Goal: Task Accomplishment & Management: Manage account settings

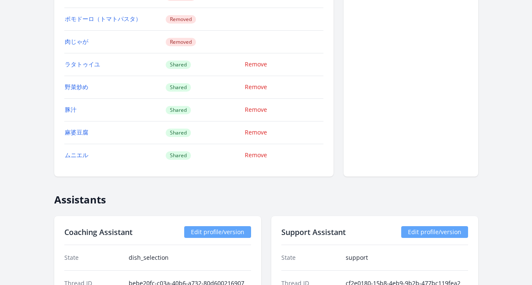
scroll to position [833, 0]
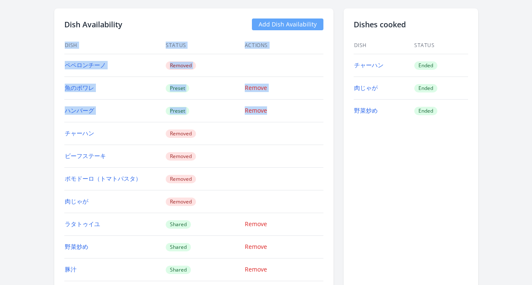
drag, startPoint x: 22, startPoint y: 66, endPoint x: 76, endPoint y: 125, distance: 79.5
click at [76, 125] on div "← Back to Learner List Kiyosue Shuichi ID: 1017 | jp | Joined 4 months ago Acco…" at bounding box center [266, 288] width 431 height 2172
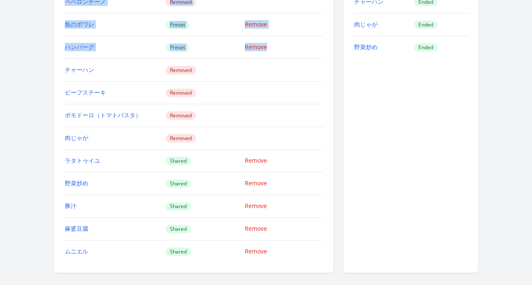
scroll to position [896, 0]
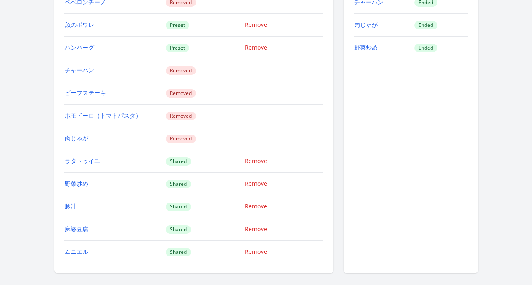
click at [253, 130] on td at bounding box center [283, 138] width 79 height 23
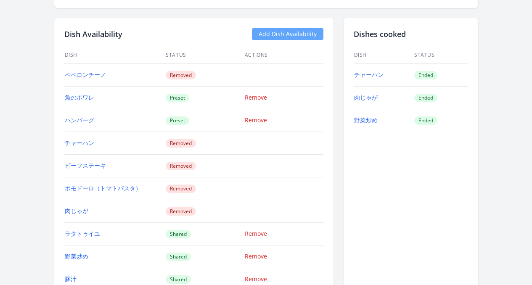
scroll to position [816, 0]
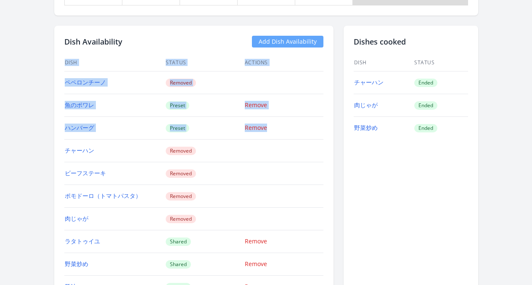
drag, startPoint x: 29, startPoint y: 82, endPoint x: 85, endPoint y: 146, distance: 85.2
click at [85, 146] on div "Dish Availability Add Dish Availability Dish Status Actions ペペロンチーノ Removed 魚のポ…" at bounding box center [193, 190] width 279 height 328
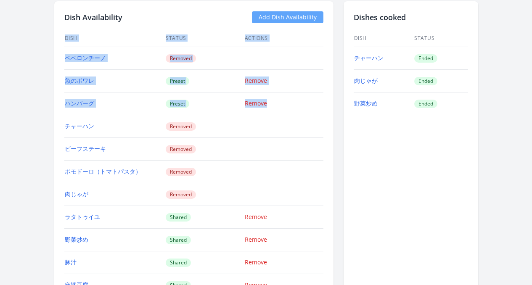
scroll to position [807, 0]
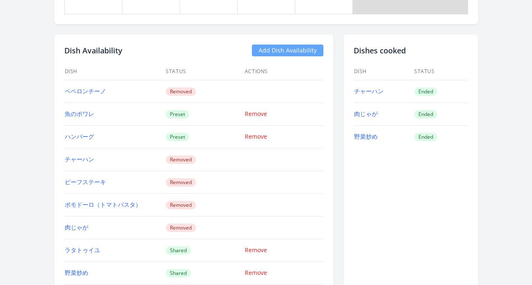
click at [370, 167] on div "Dishes cooked Dish Status チャーハン Ended 肉じゃが Ended 野菜炒め Ended" at bounding box center [411, 198] width 135 height 328
click at [296, 46] on link "Add Dish Availability" at bounding box center [287, 51] width 71 height 12
click at [317, 50] on link "Add Dish Availability" at bounding box center [287, 51] width 71 height 12
click at [298, 54] on link "Add Dish Availability" at bounding box center [287, 51] width 71 height 12
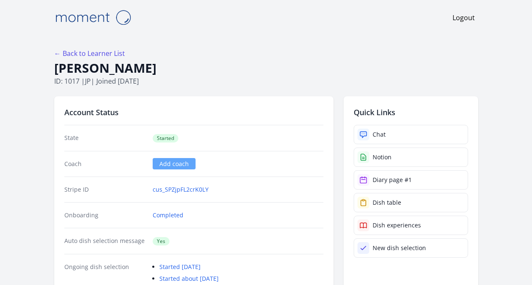
scroll to position [807, 0]
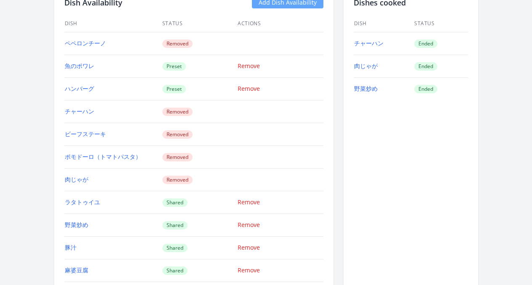
scroll to position [1037, 0]
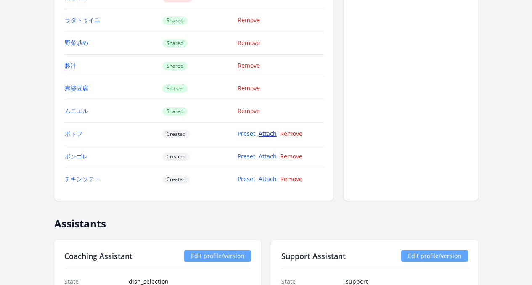
click at [262, 135] on link "Attach" at bounding box center [268, 134] width 18 height 8
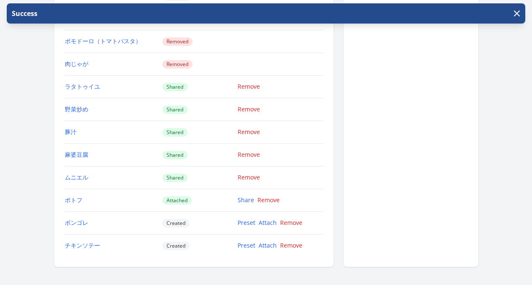
scroll to position [972, 0]
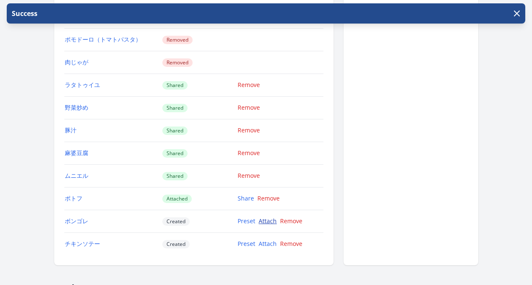
click at [271, 222] on link "Attach" at bounding box center [268, 221] width 18 height 8
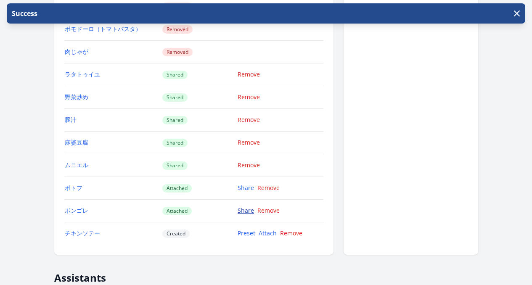
scroll to position [1060, 0]
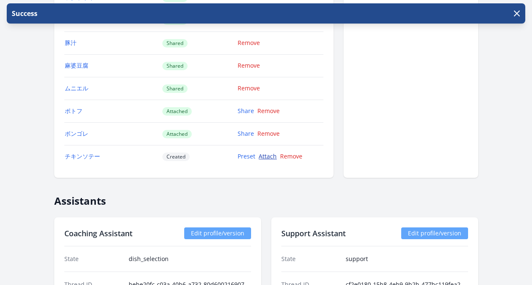
click at [263, 157] on link "Attach" at bounding box center [268, 156] width 18 height 8
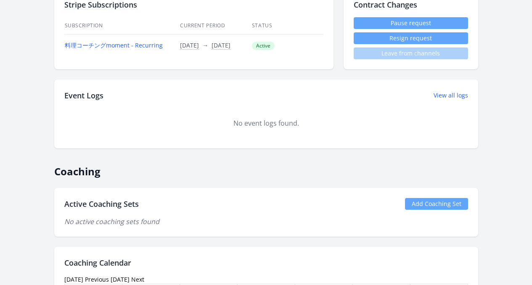
scroll to position [325, 0]
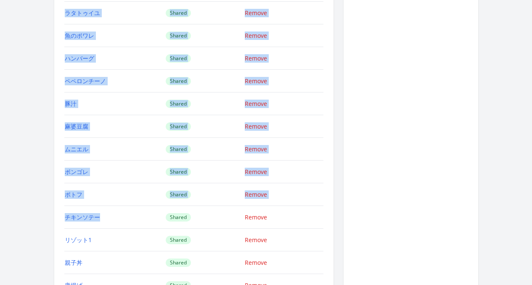
scroll to position [1001, 0]
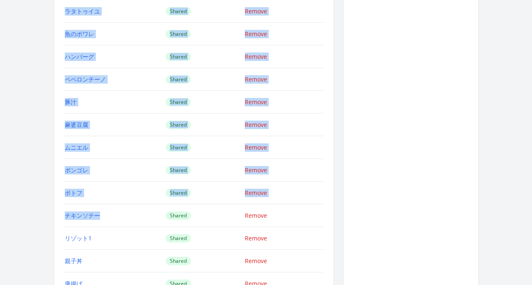
drag, startPoint x: 33, startPoint y: 85, endPoint x: 127, endPoint y: 230, distance: 173.7
click at [94, 222] on div "Dish Availability Add Dish Availability Dish Status Actions チャーハン Preset Remove…" at bounding box center [193, 163] width 279 height 691
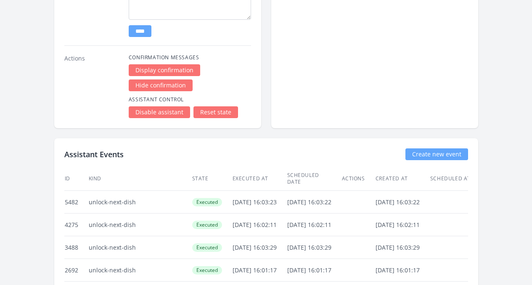
scroll to position [1963, 0]
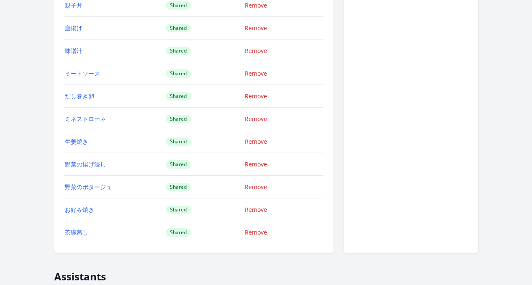
scroll to position [1265, 0]
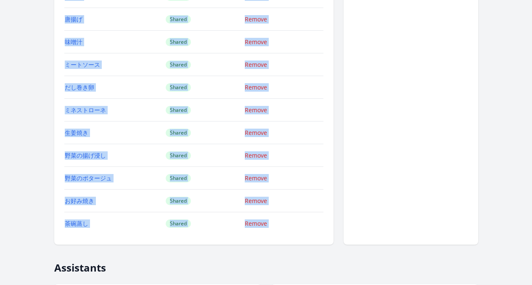
drag, startPoint x: 32, startPoint y: 96, endPoint x: 86, endPoint y: 236, distance: 150.2
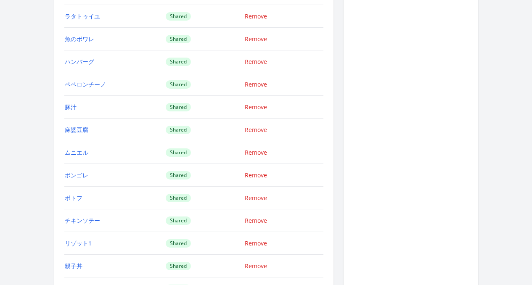
scroll to position [920, 0]
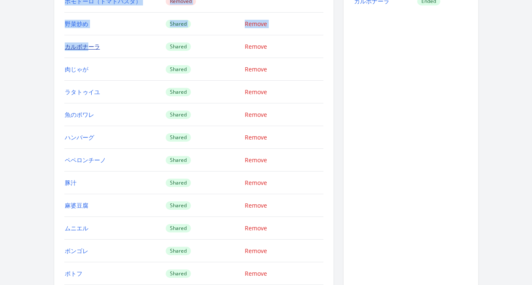
drag, startPoint x: 29, startPoint y: 22, endPoint x: 59, endPoint y: 45, distance: 38.4
click at [59, 45] on div "Dish Availability Add Dish Availability Dish Status Actions チャーハン Preset Remove…" at bounding box center [193, 244] width 279 height 691
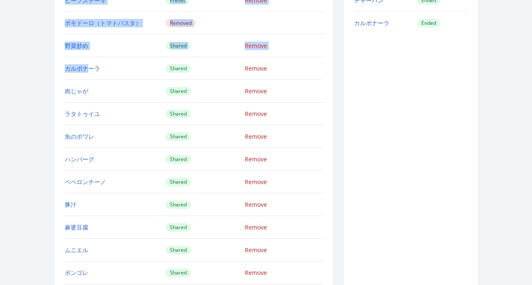
scroll to position [851, 0]
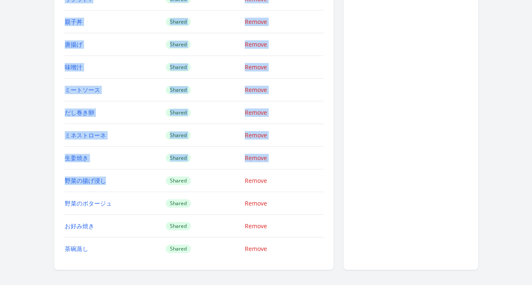
scroll to position [1260, 0]
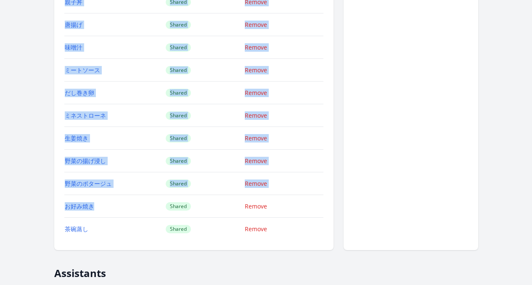
drag, startPoint x: 27, startPoint y: 24, endPoint x: 99, endPoint y: 215, distance: 204.9
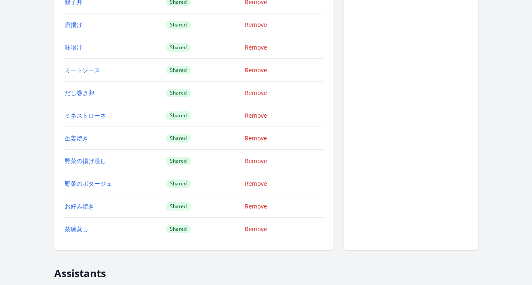
click at [313, 229] on div "Remove" at bounding box center [279, 229] width 69 height 8
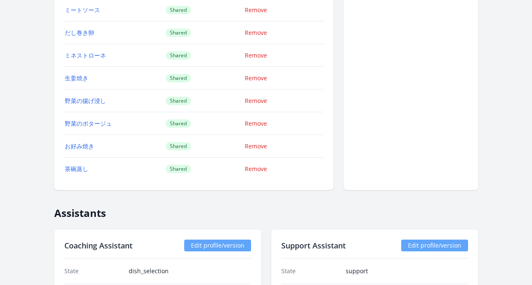
scroll to position [1360, 0]
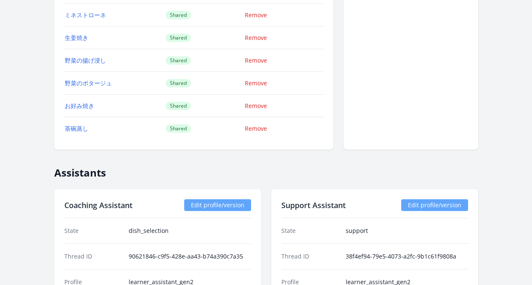
click at [323, 139] on td "Remove" at bounding box center [283, 128] width 79 height 23
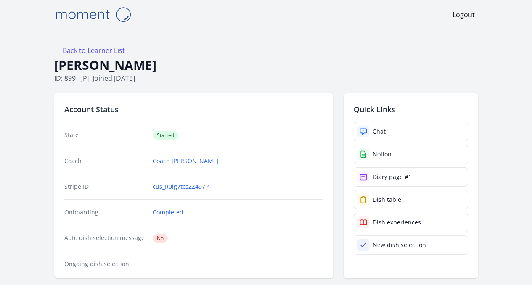
scroll to position [0, 0]
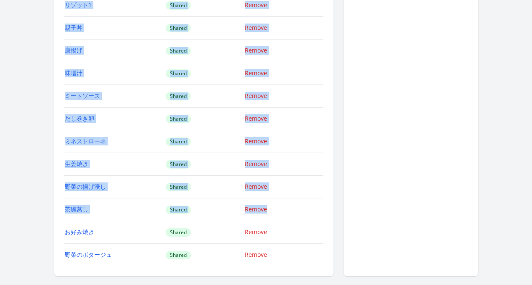
scroll to position [1314, 0]
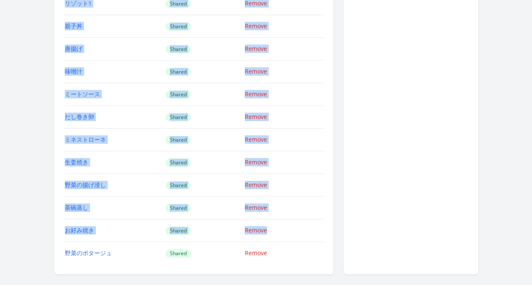
drag, startPoint x: 30, startPoint y: 41, endPoint x: 93, endPoint y: 237, distance: 205.4
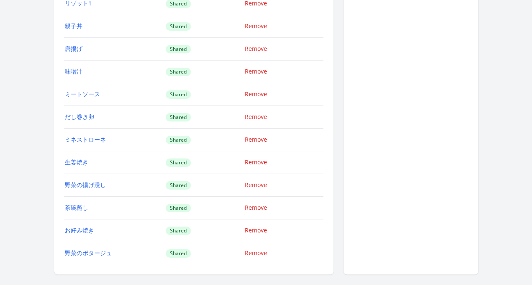
click at [111, 251] on td "野菜のポタージュ" at bounding box center [114, 253] width 101 height 23
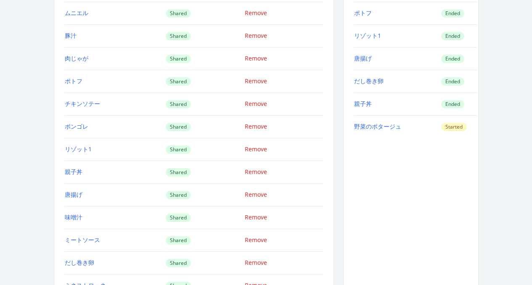
scroll to position [1340, 0]
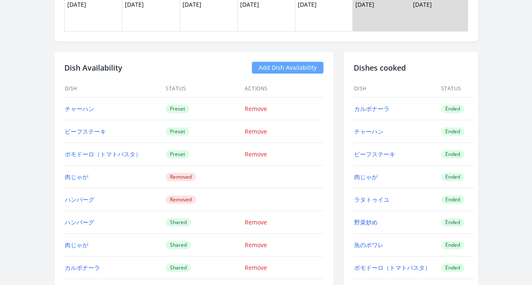
scroll to position [808, 0]
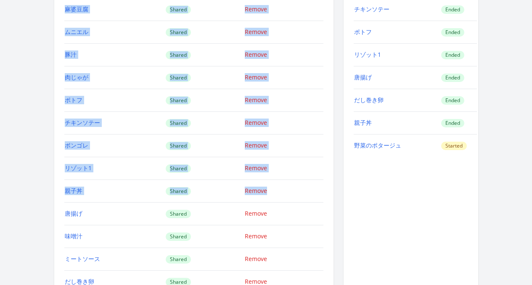
scroll to position [1192, 0]
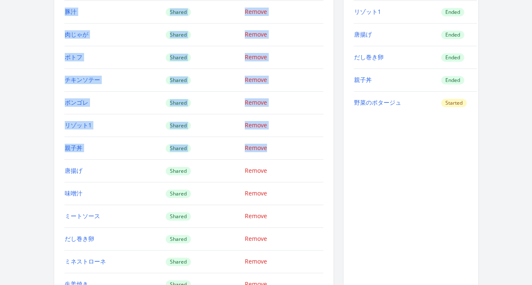
drag, startPoint x: 26, startPoint y: 44, endPoint x: 111, endPoint y: 155, distance: 139.8
click at [111, 155] on div "Dish Availability Add Dish Availability Dish Status Actions チャーハン Preset Remove…" at bounding box center [193, 50] width 279 height 691
click at [111, 159] on td "唐揚げ" at bounding box center [114, 170] width 101 height 23
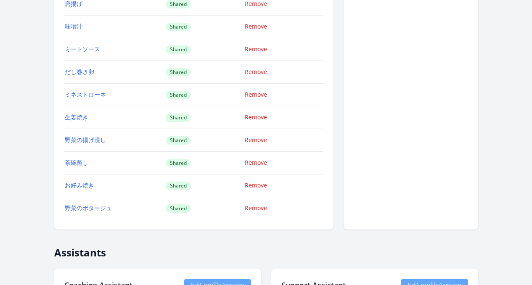
scroll to position [1360, 0]
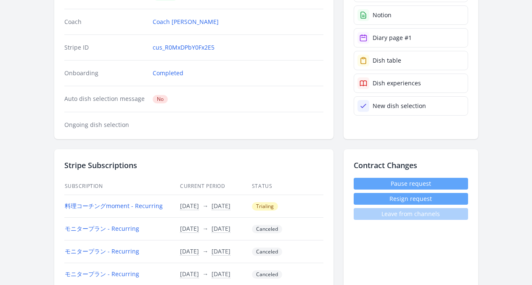
scroll to position [0, 0]
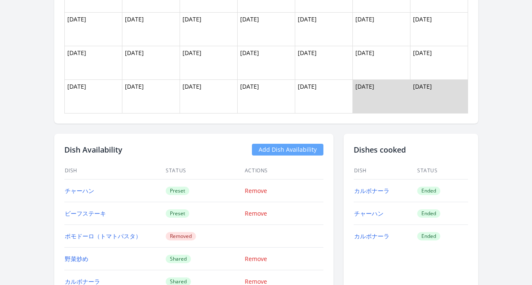
scroll to position [627, 0]
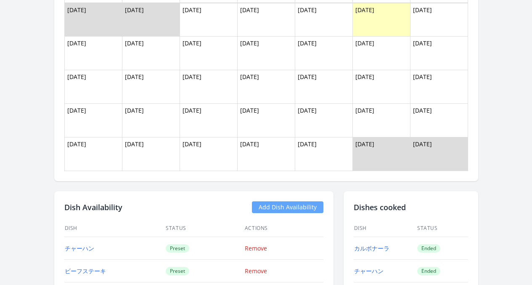
click at [280, 202] on link "Add Dish Availability" at bounding box center [287, 207] width 71 height 12
click at [304, 212] on link "Add Dish Availability" at bounding box center [287, 207] width 71 height 12
click at [289, 206] on link "Add Dish Availability" at bounding box center [287, 207] width 71 height 12
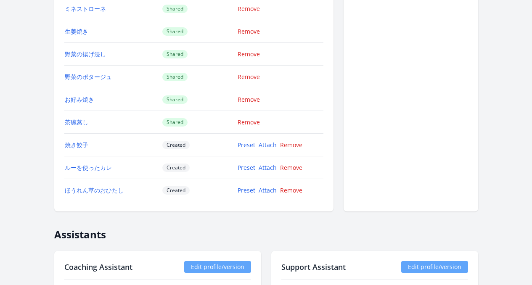
scroll to position [1421, 0]
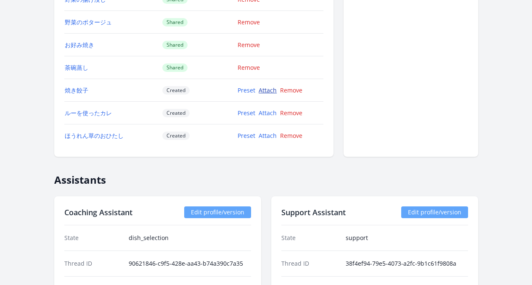
click at [262, 90] on link "Attach" at bounding box center [268, 90] width 18 height 8
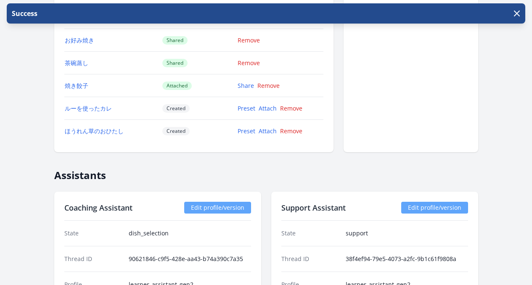
scroll to position [1419, 0]
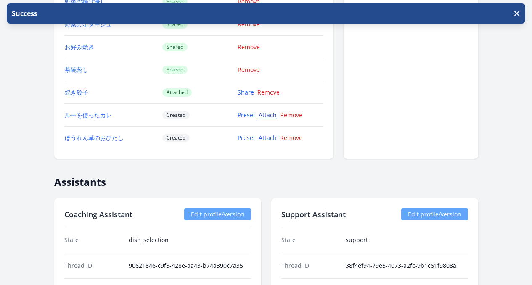
click at [270, 117] on link "Attach" at bounding box center [268, 115] width 18 height 8
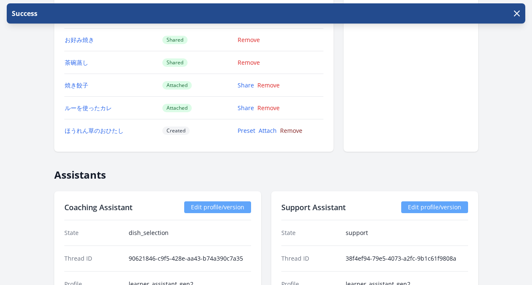
scroll to position [1385, 0]
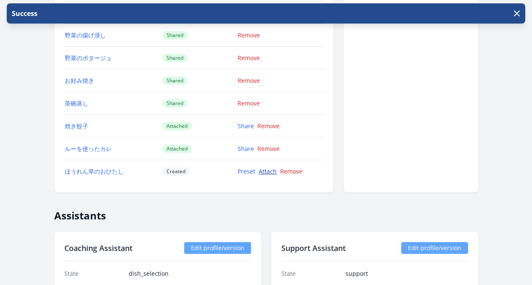
click at [267, 172] on link "Attach" at bounding box center [268, 171] width 18 height 8
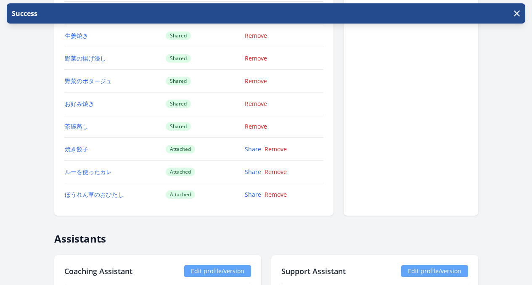
scroll to position [1379, 0]
